Goal: Check status: Check status

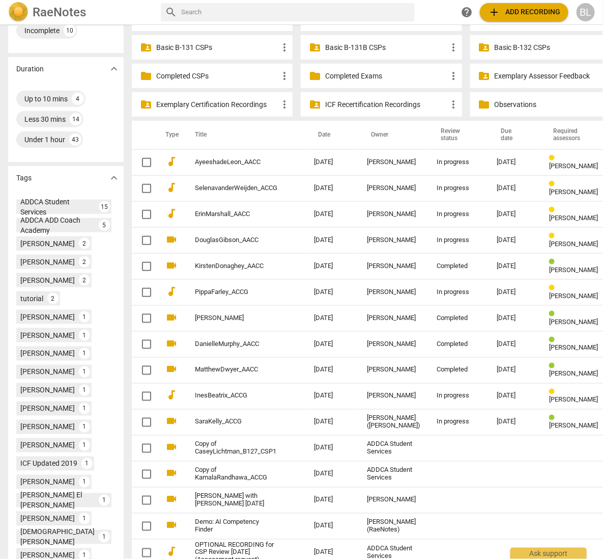
scroll to position [305, 0]
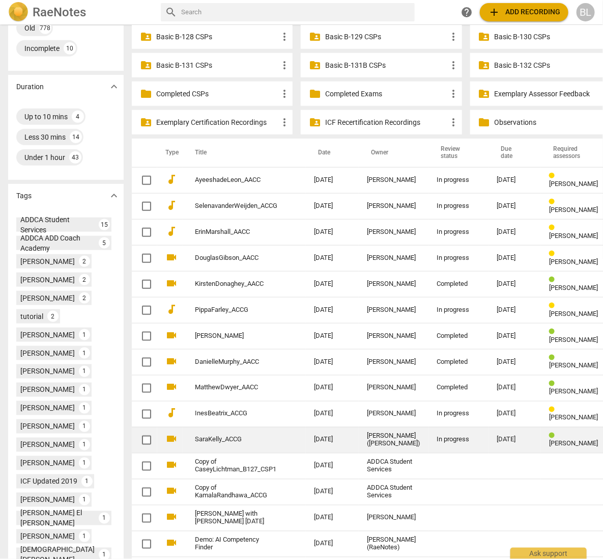
click at [437, 436] on div "In progress" at bounding box center [459, 440] width 44 height 8
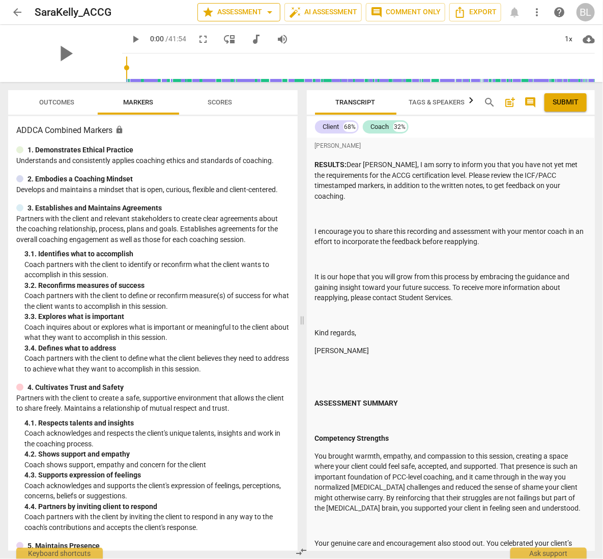
click at [242, 9] on span "star Assessment arrow_drop_down" at bounding box center [239, 12] width 74 height 12
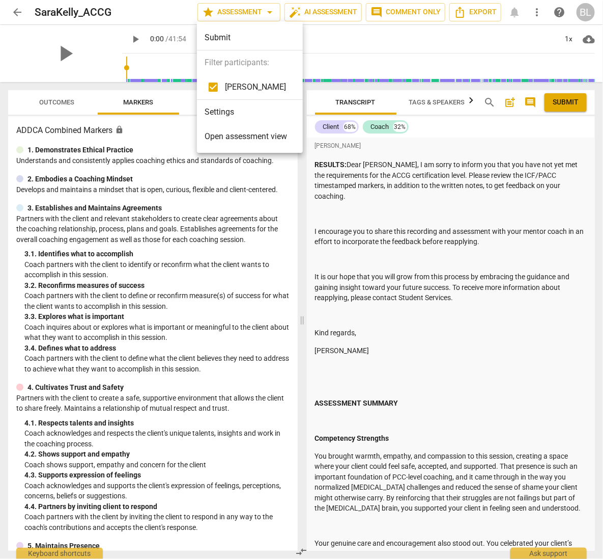
click at [226, 136] on span "Open assessment view" at bounding box center [246, 136] width 82 height 12
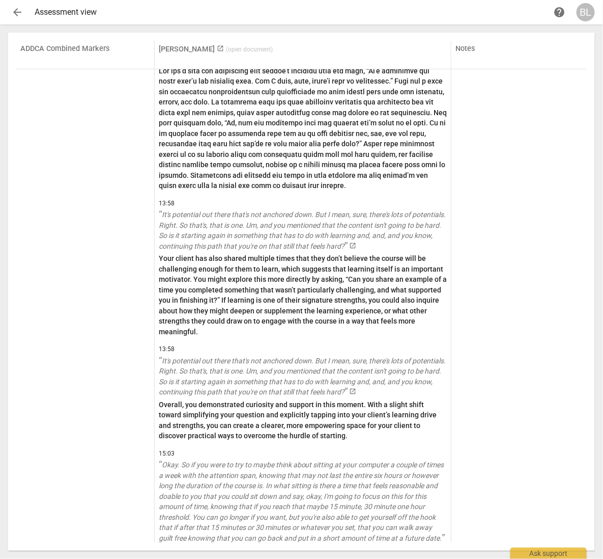
scroll to position [15616, 0]
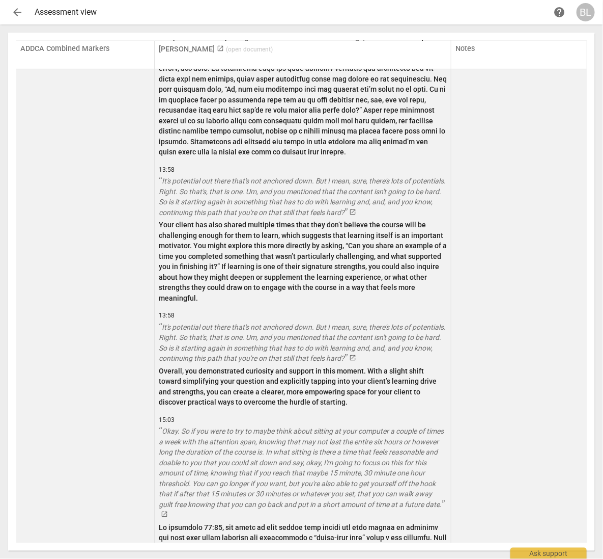
drag, startPoint x: 585, startPoint y: 436, endPoint x: 582, endPoint y: 446, distance: 10.0
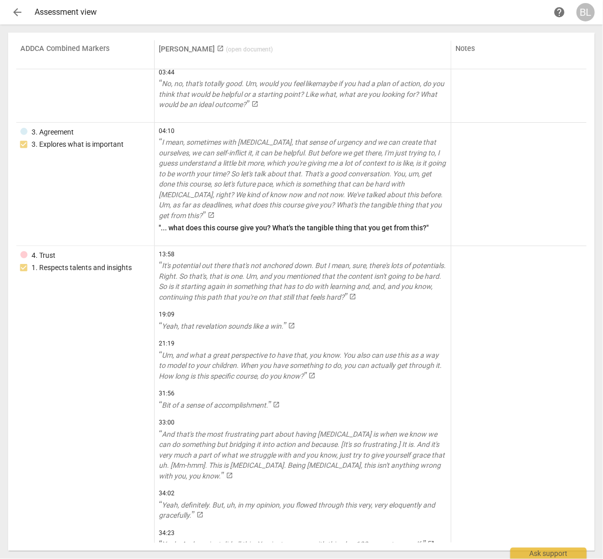
scroll to position [101, 0]
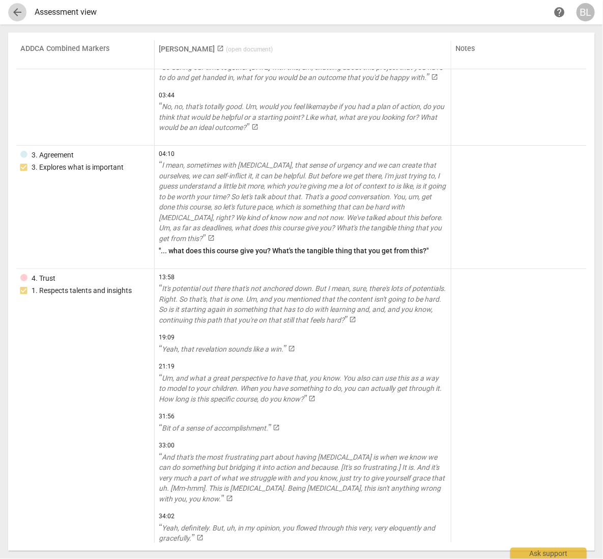
click at [17, 13] on span "arrow_back" at bounding box center [17, 12] width 12 height 12
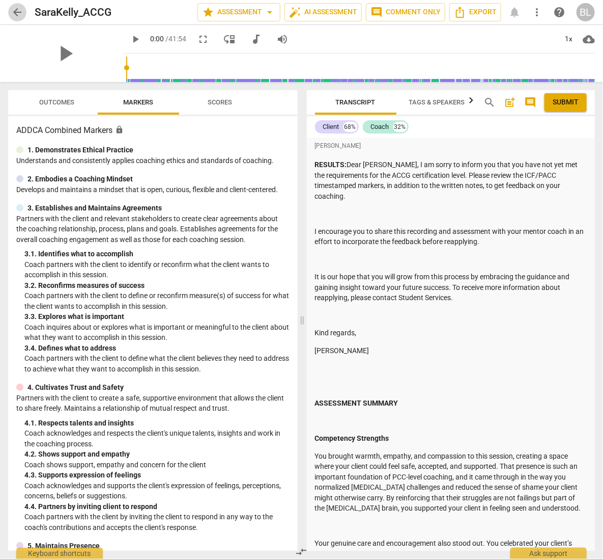
click at [21, 11] on span "arrow_back" at bounding box center [17, 12] width 12 height 12
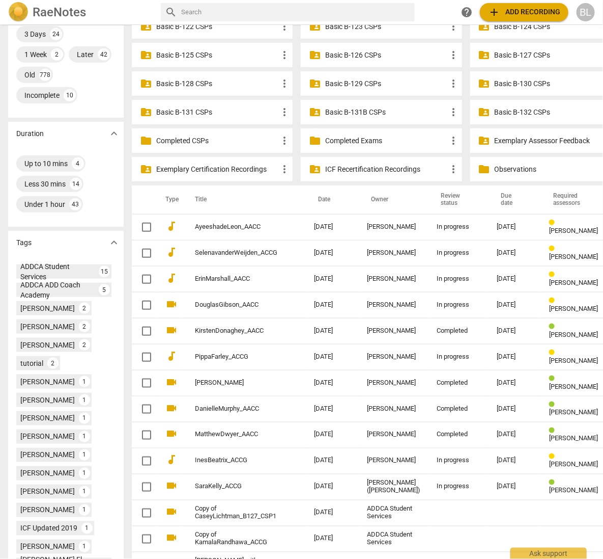
scroll to position [256, 0]
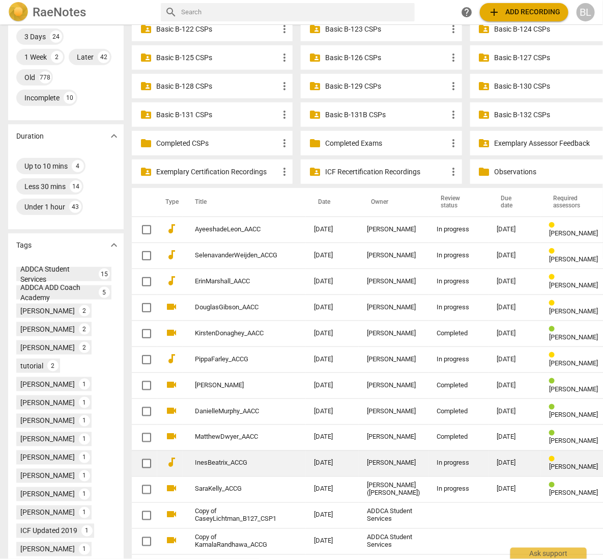
click at [497, 461] on div "[DATE]" at bounding box center [515, 463] width 36 height 8
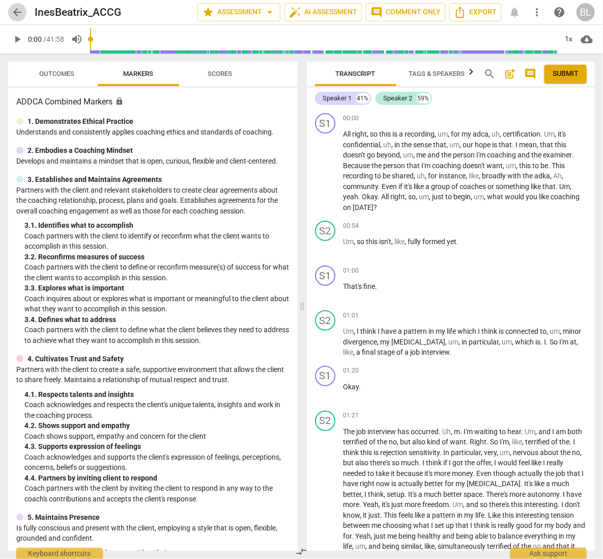
click at [16, 11] on span "arrow_back" at bounding box center [17, 12] width 12 height 12
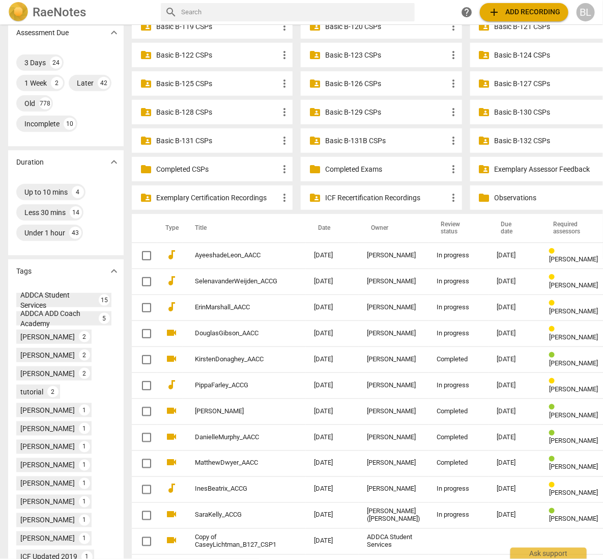
scroll to position [234, 0]
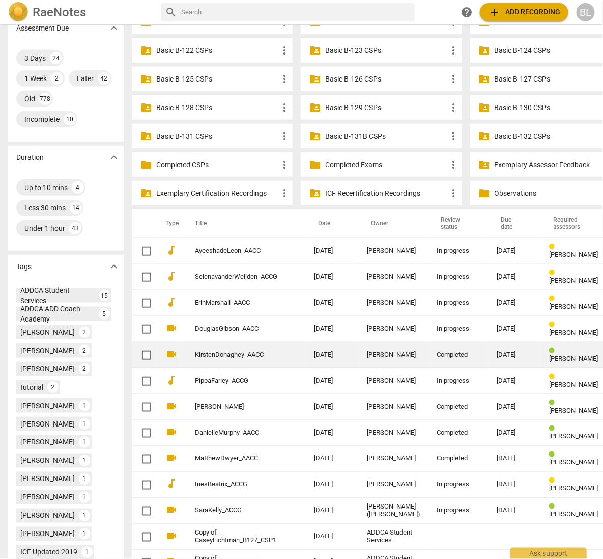
click at [497, 354] on div "[DATE]" at bounding box center [515, 355] width 36 height 8
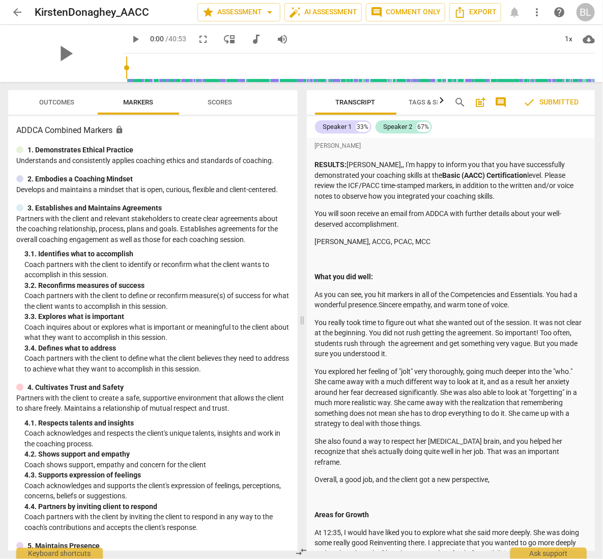
click at [16, 9] on span "arrow_back" at bounding box center [17, 12] width 12 height 12
